Goal: Task Accomplishment & Management: Manage account settings

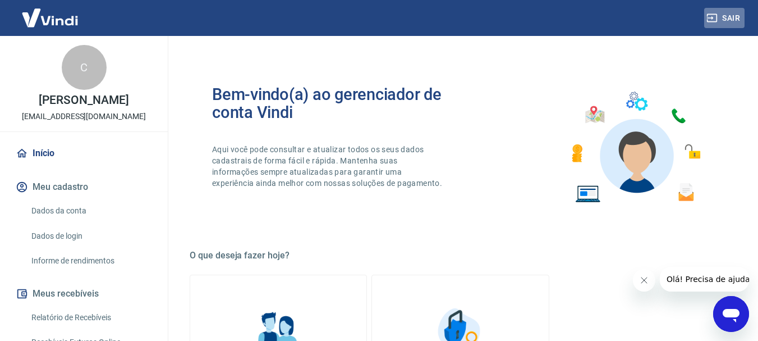
click at [724, 20] on button "Sair" at bounding box center [724, 18] width 40 height 21
